Goal: Task Accomplishment & Management: Complete application form

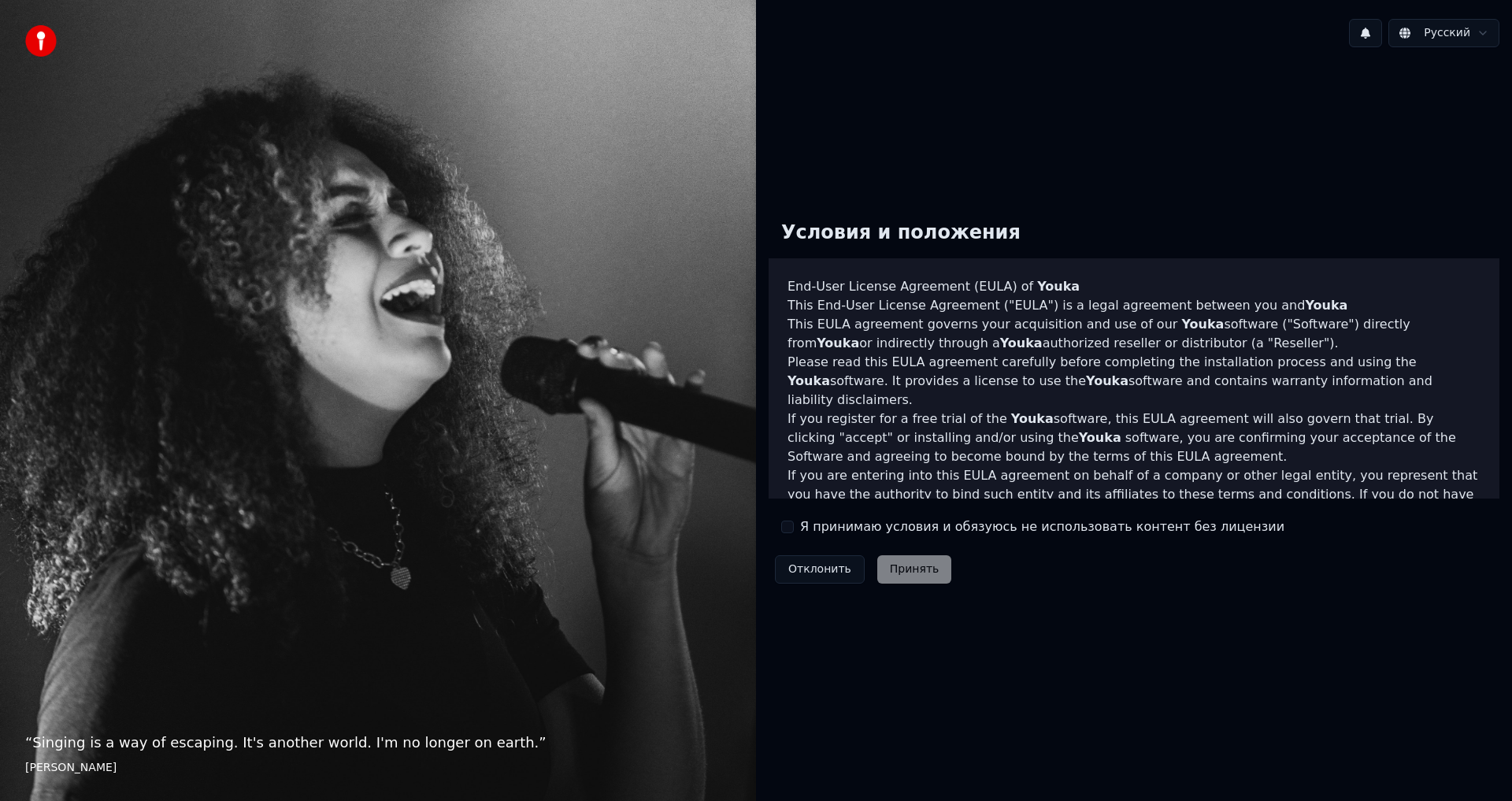
click at [795, 529] on div "Я принимаю условия и обязуюсь не использовать контент без лицензии" at bounding box center [1032, 527] width 503 height 19
click at [781, 527] on button "Я принимаю условия и обязуюсь не использовать контент без лицензии" at bounding box center [787, 527] width 13 height 13
click at [893, 573] on button "Принять" at bounding box center [915, 569] width 75 height 28
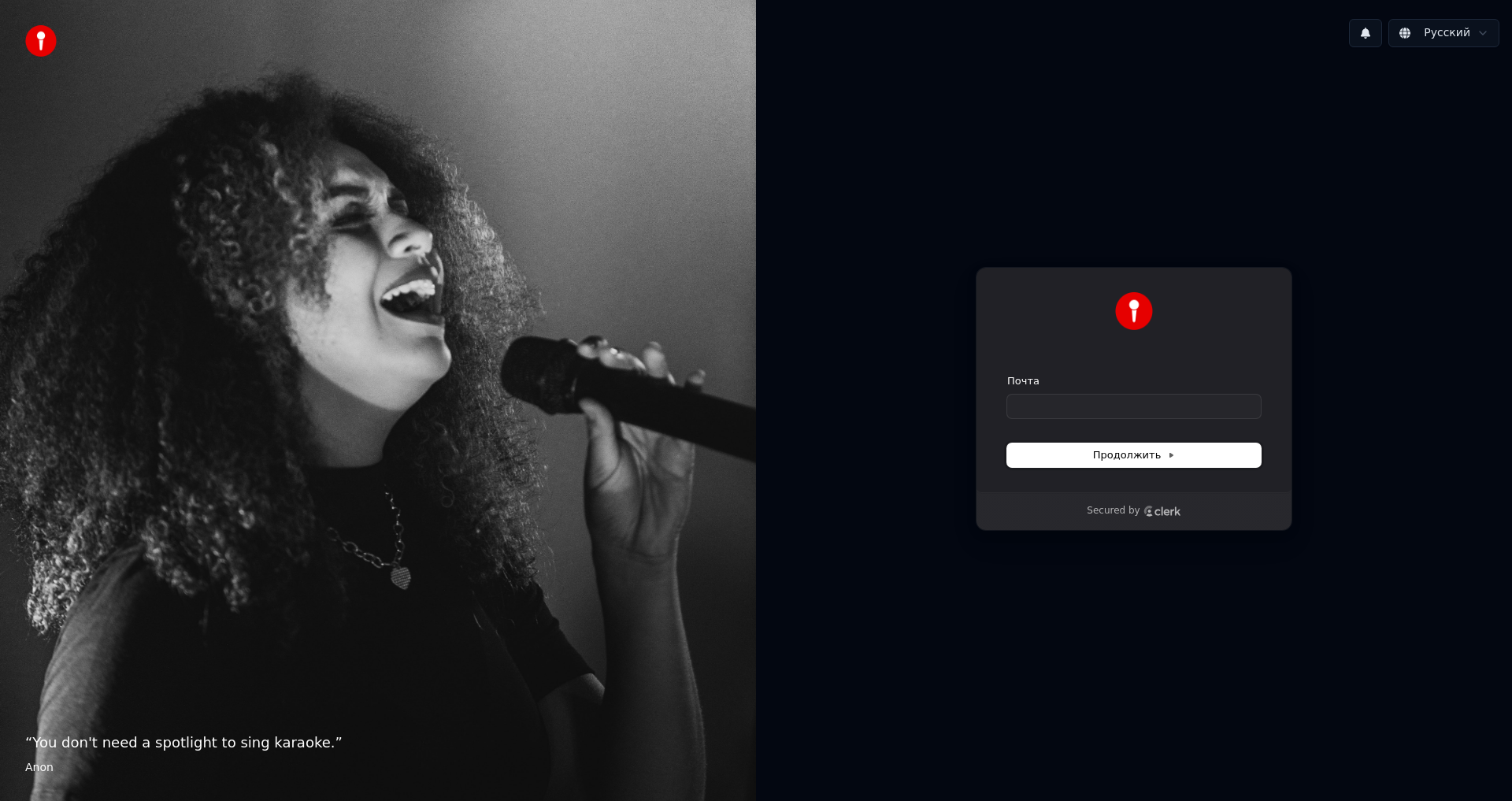
click at [1105, 464] on button "Продолжить" at bounding box center [1134, 455] width 254 height 24
click at [1040, 408] on input "Почта" at bounding box center [1134, 407] width 254 height 24
click at [1104, 329] on div at bounding box center [1134, 310] width 254 height 38
click at [1137, 302] on img at bounding box center [1134, 310] width 38 height 38
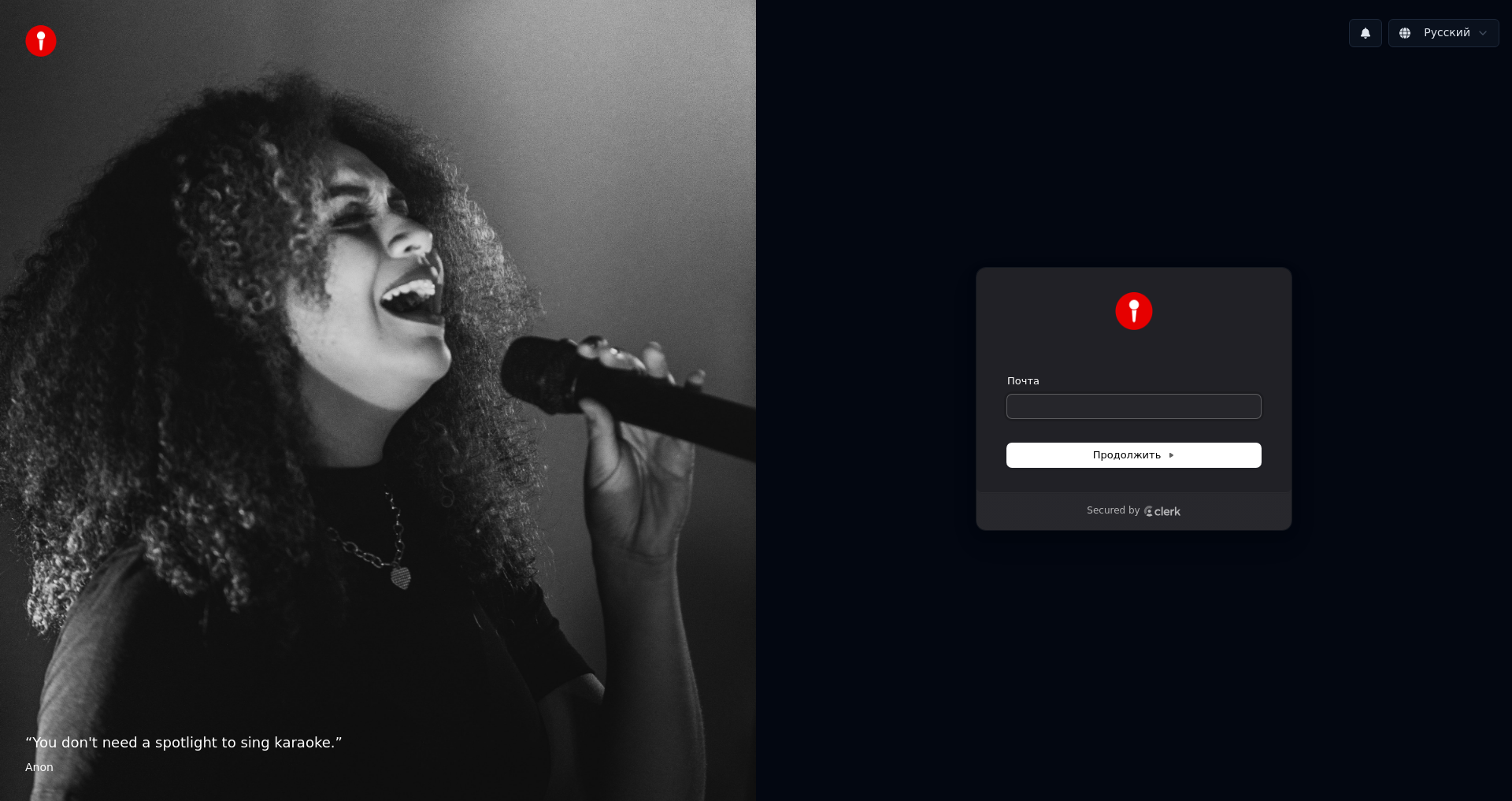
click at [1042, 404] on input "Почта" at bounding box center [1134, 407] width 254 height 24
